Goal: Navigation & Orientation: Find specific page/section

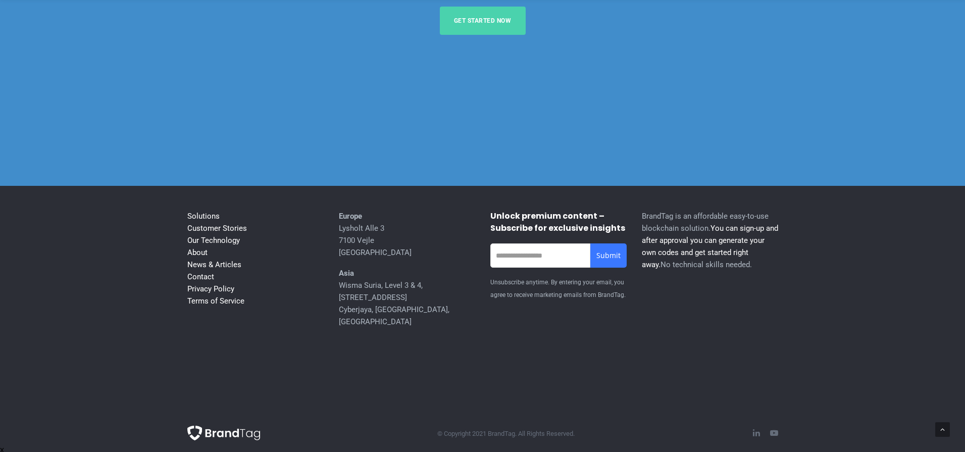
scroll to position [4164, 0]
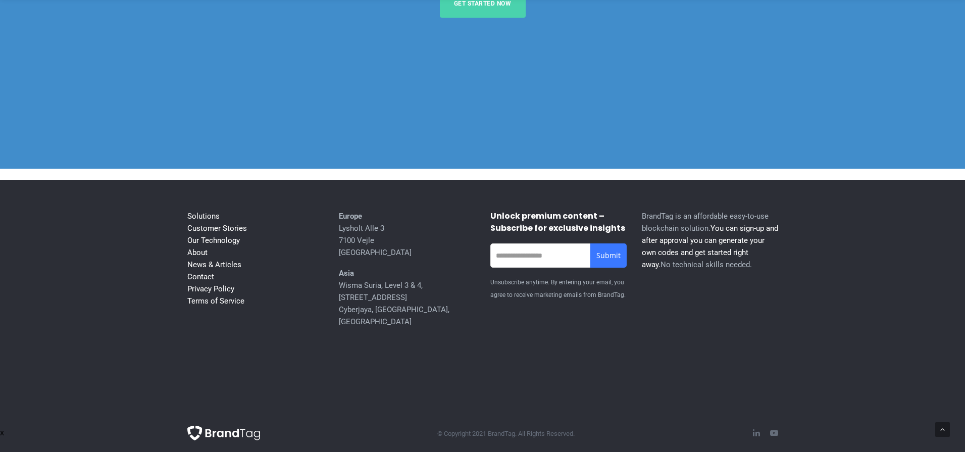
click at [214, 283] on li "Contact" at bounding box center [255, 277] width 136 height 12
click at [209, 281] on link "Contact" at bounding box center [200, 276] width 27 height 9
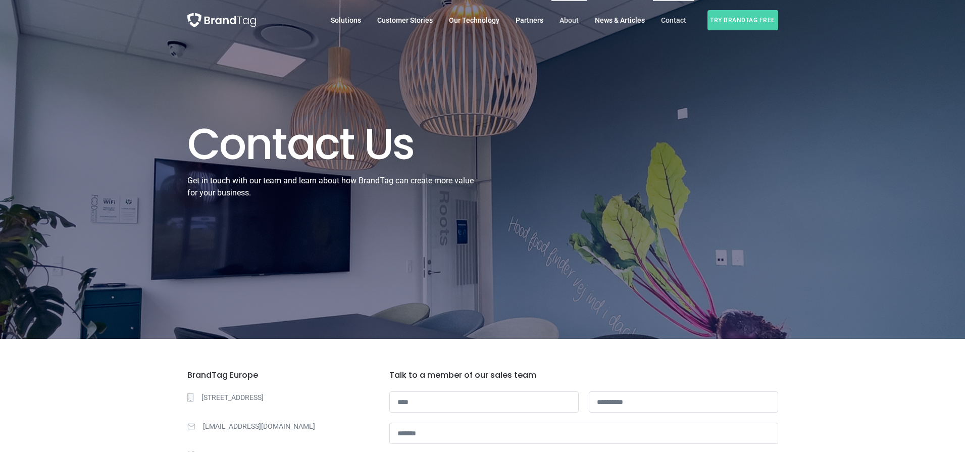
click at [568, 19] on span "About" at bounding box center [568, 20] width 19 height 8
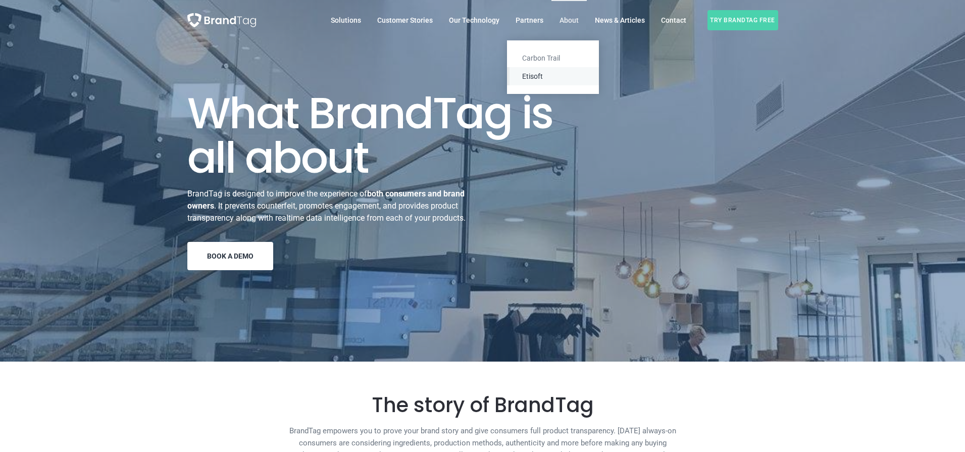
click at [539, 76] on span "Etisoft" at bounding box center [553, 76] width 92 height 18
